Goal: Navigation & Orientation: Find specific page/section

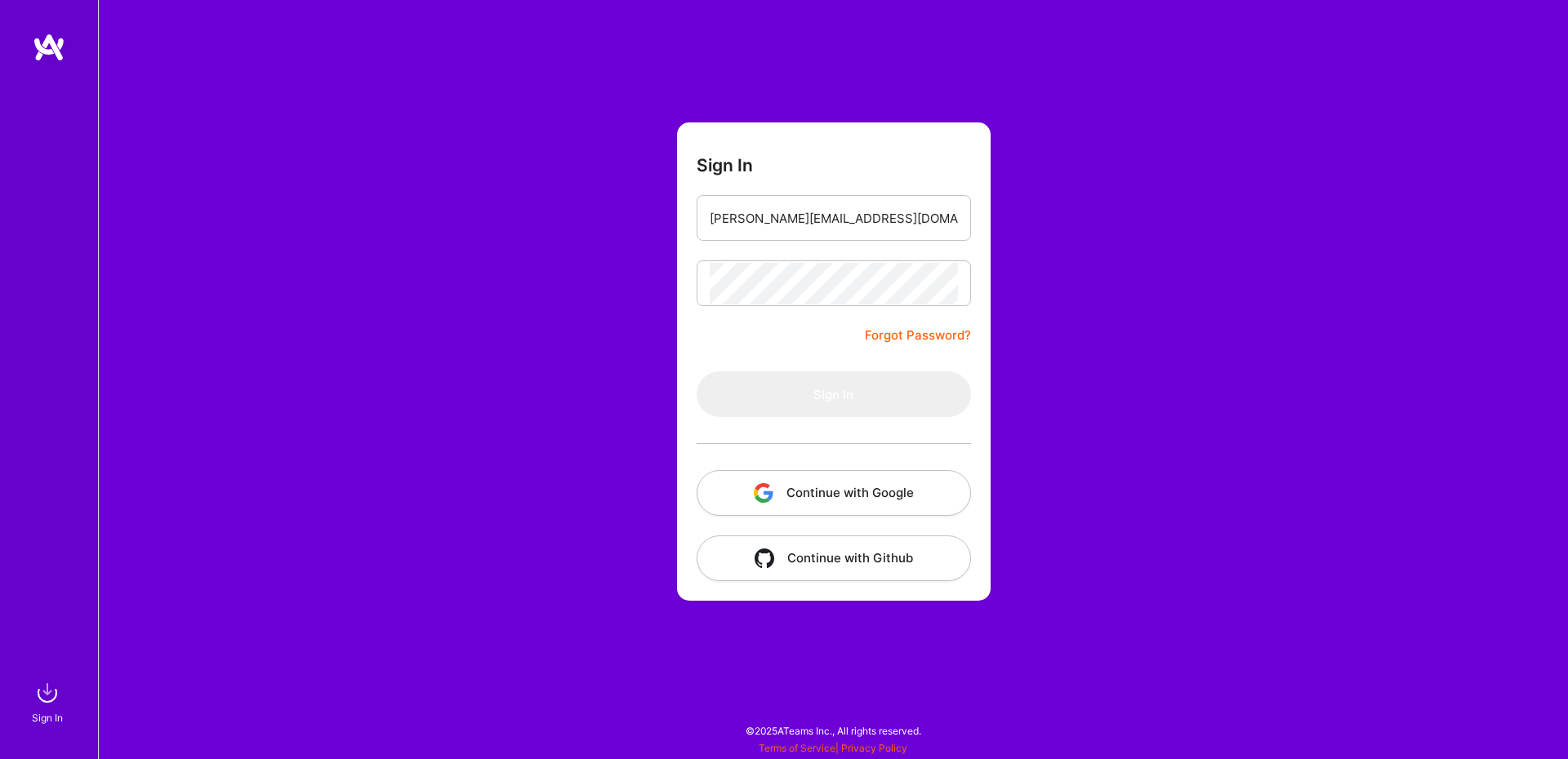
click at [854, 232] on input "[PERSON_NAME][EMAIL_ADDRESS][DOMAIN_NAME]" at bounding box center [833, 218] width 248 height 41
drag, startPoint x: 851, startPoint y: 214, endPoint x: 804, endPoint y: 222, distance: 47.7
click at [804, 222] on input "[PERSON_NAME][EMAIL_ADDRESS][DOMAIN_NAME]" at bounding box center [833, 218] width 248 height 41
click at [814, 201] on input "[PERSON_NAME]@imperdin.coצ" at bounding box center [833, 218] width 248 height 41
click at [811, 234] on input "[PERSON_NAME]@imperdin.coצ" at bounding box center [833, 218] width 248 height 41
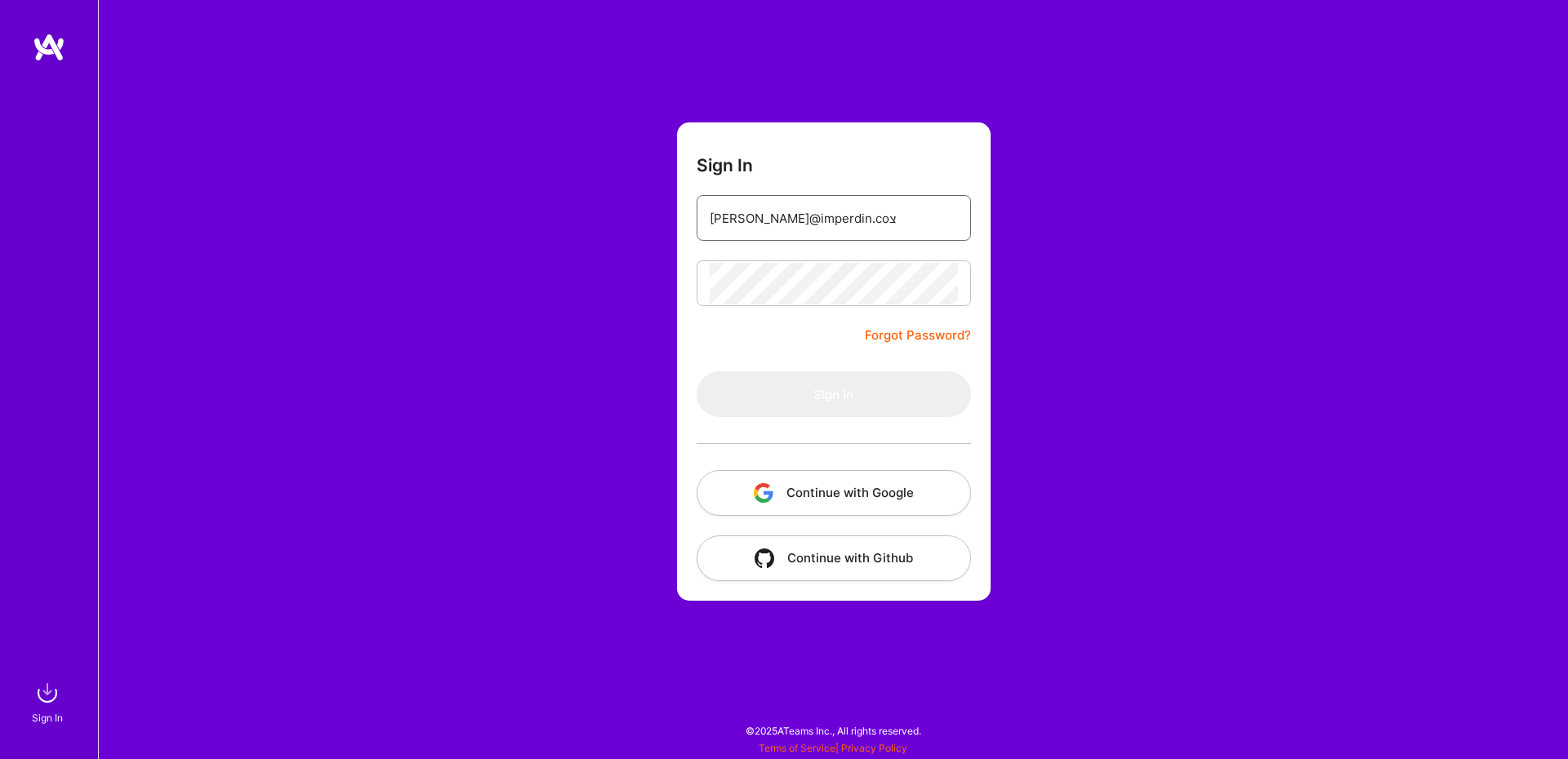
click at [811, 230] on input "[PERSON_NAME]@imperdin.coצ" at bounding box center [833, 218] width 248 height 41
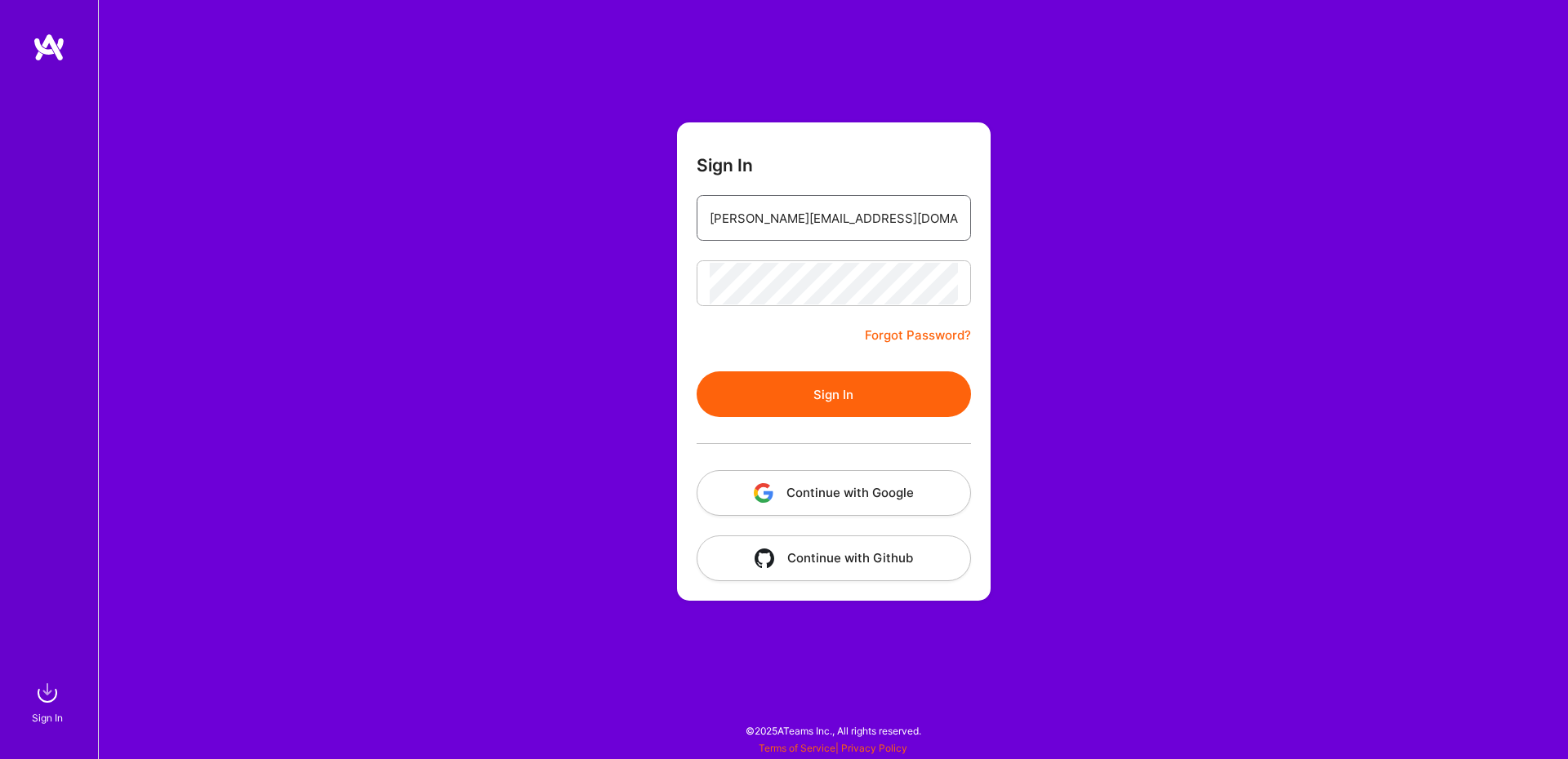
type input "[PERSON_NAME][EMAIL_ADDRESS][DOMAIN_NAME]"
click at [794, 391] on button "Sign In" at bounding box center [834, 394] width 275 height 46
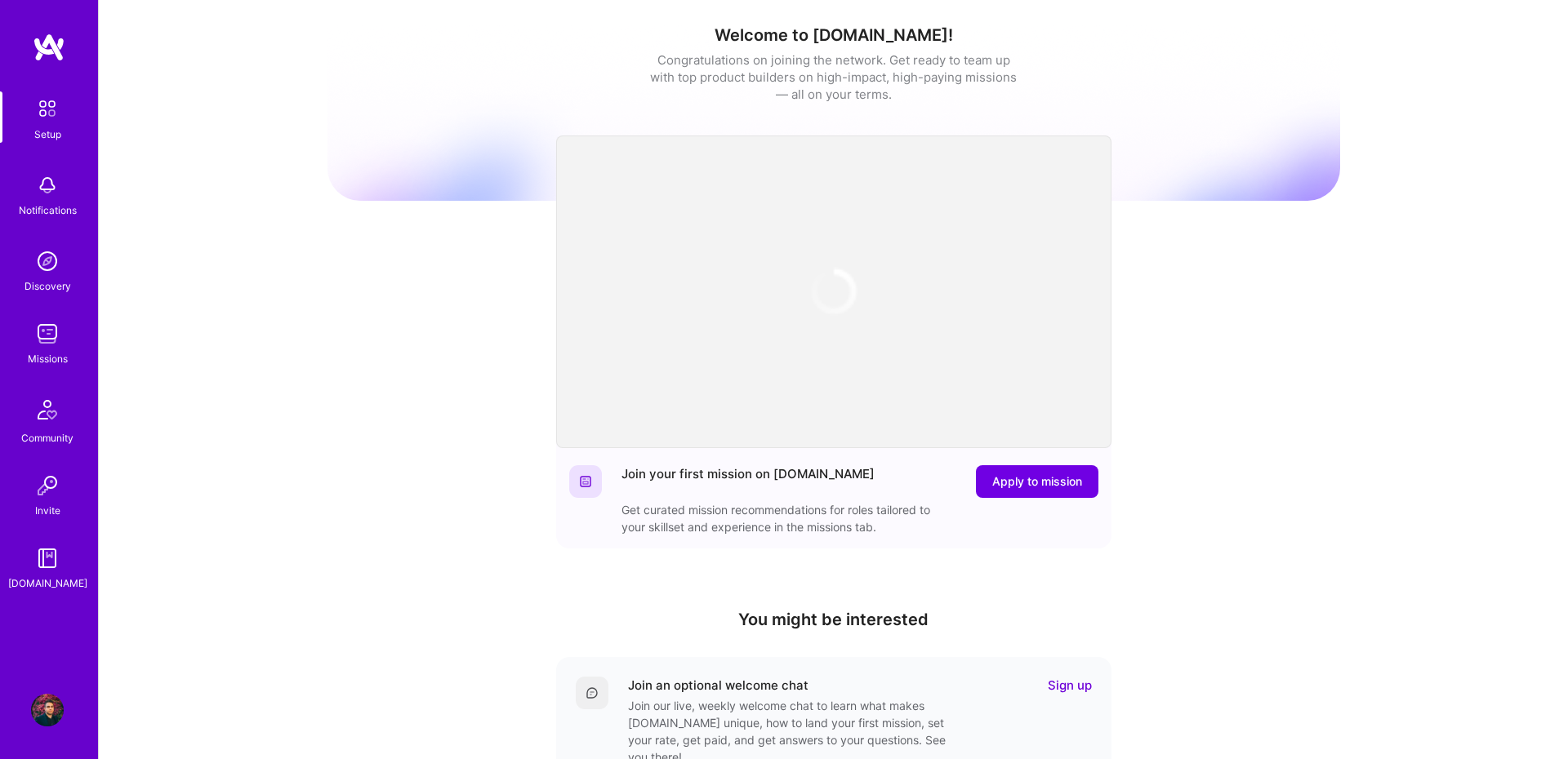
click at [57, 353] on div "Missions" at bounding box center [48, 358] width 40 height 17
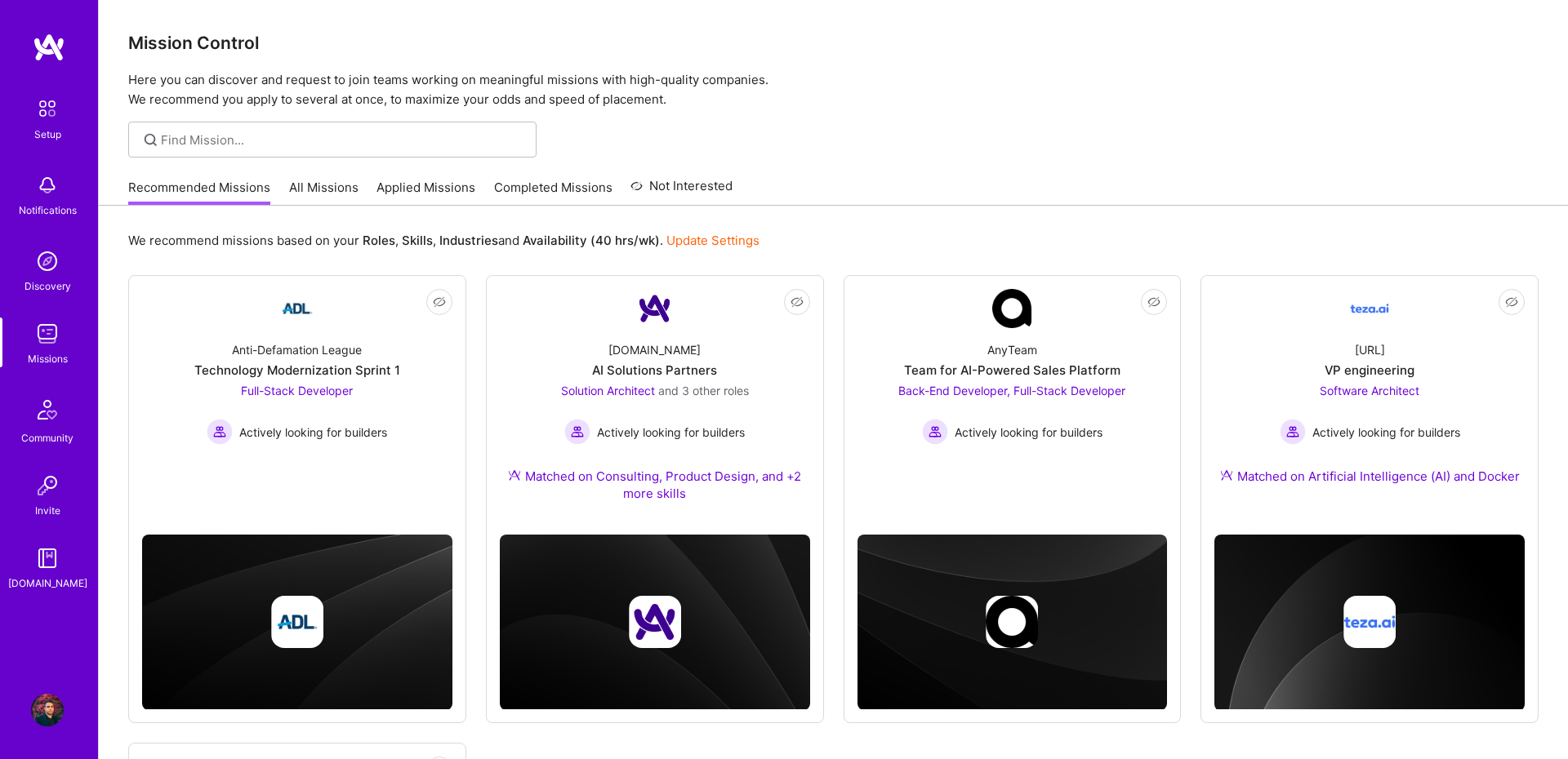
click at [310, 193] on link "All Missions" at bounding box center [324, 192] width 70 height 27
